Goal: Task Accomplishment & Management: Manage account settings

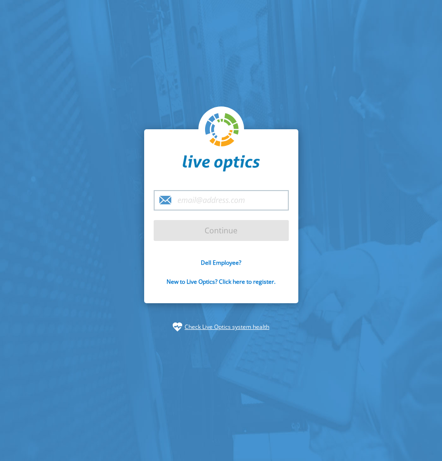
click at [227, 204] on input "email" at bounding box center [221, 200] width 135 height 20
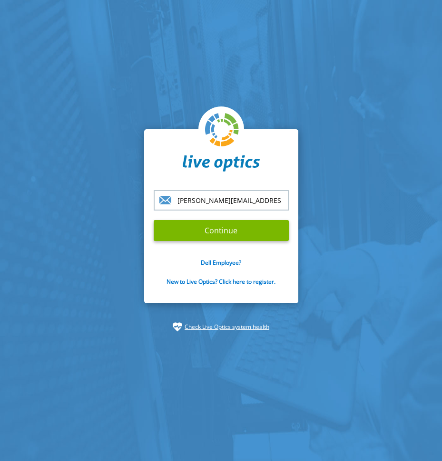
type input "[PERSON_NAME][EMAIL_ADDRESS][DOMAIN_NAME]"
click at [154, 220] on input "Continue" at bounding box center [221, 230] width 135 height 21
click at [224, 234] on input "Continue" at bounding box center [221, 230] width 135 height 21
click at [230, 330] on link "Check Live Optics system health" at bounding box center [227, 327] width 85 height 10
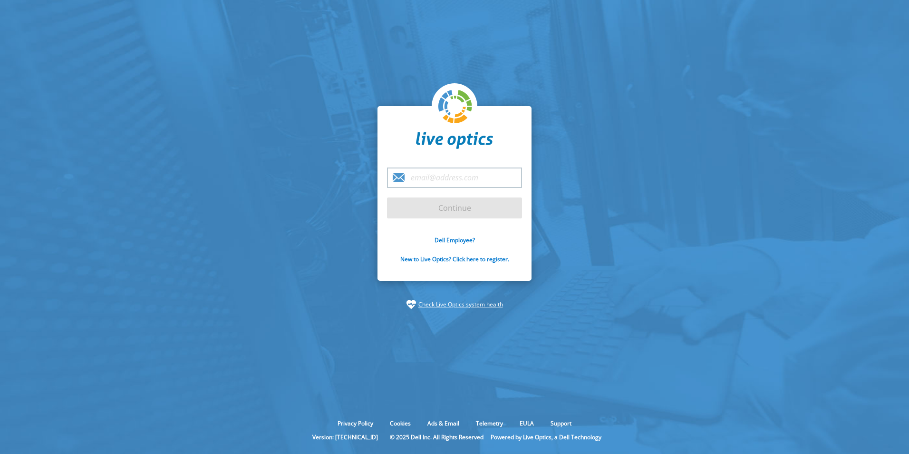
click at [440, 174] on input "email" at bounding box center [454, 177] width 135 height 20
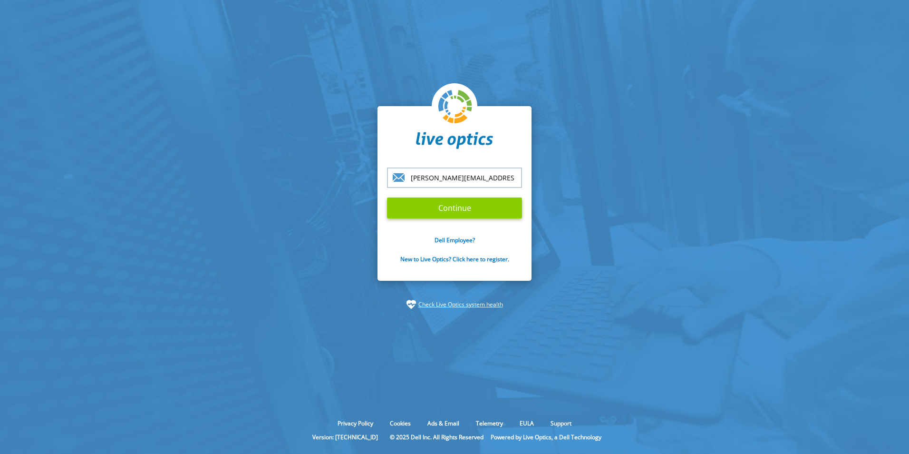
type input "[PERSON_NAME][EMAIL_ADDRESS][DOMAIN_NAME]"
click at [442, 205] on input "Continue" at bounding box center [454, 207] width 135 height 21
click at [442, 207] on input "Continue" at bounding box center [454, 207] width 135 height 21
click at [437, 306] on link "Check Live Optics system health" at bounding box center [461, 305] width 85 height 10
